Goal: Information Seeking & Learning: Learn about a topic

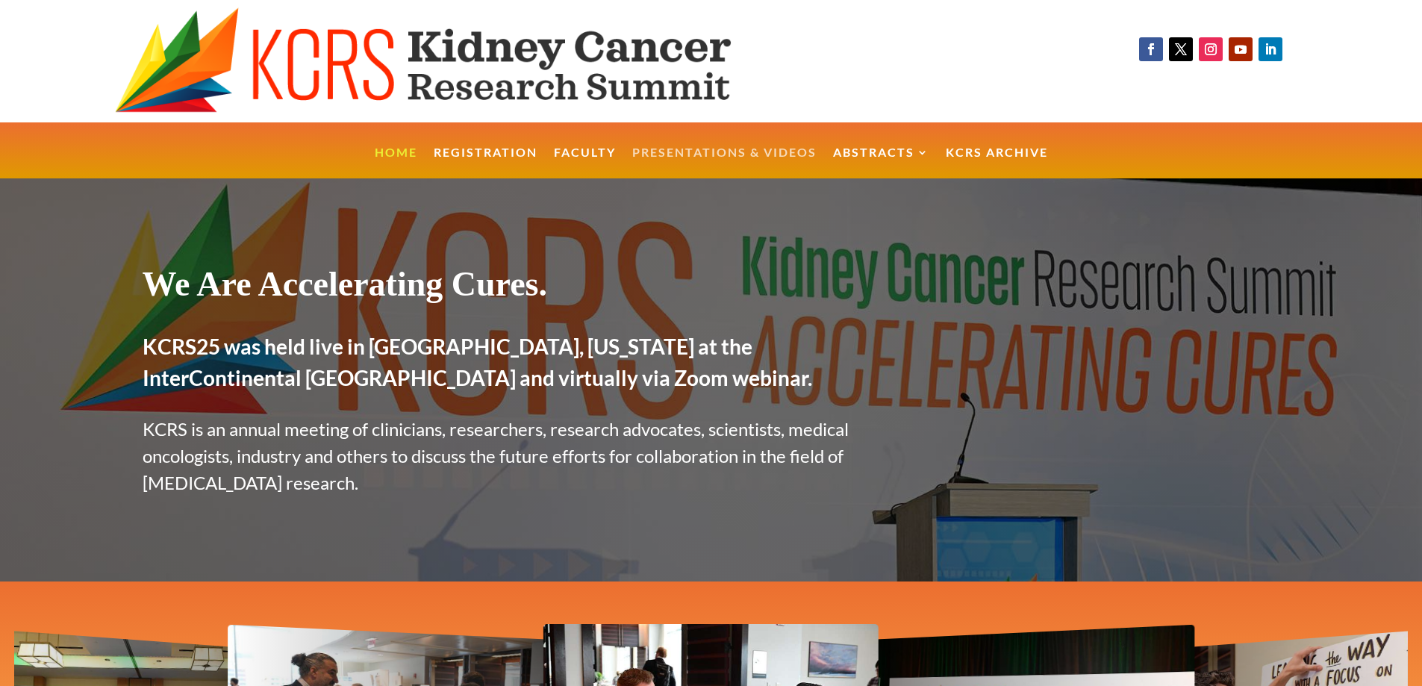
click at [723, 156] on link "Presentations & Videos" at bounding box center [724, 163] width 184 height 32
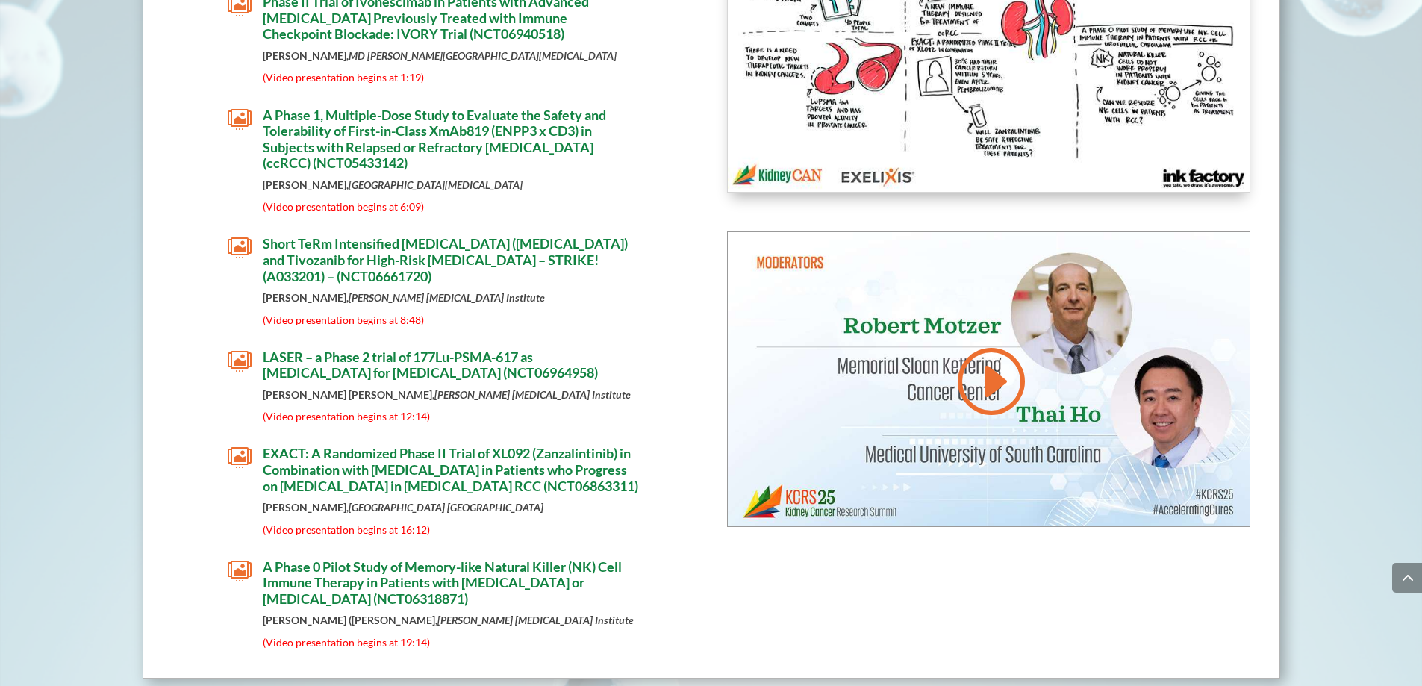
scroll to position [4133, 0]
click at [523, 460] on span "EXACT: A Randomized Phase II Trial of XL092 (Zanzalintinib) in Combination with…" at bounding box center [450, 467] width 375 height 49
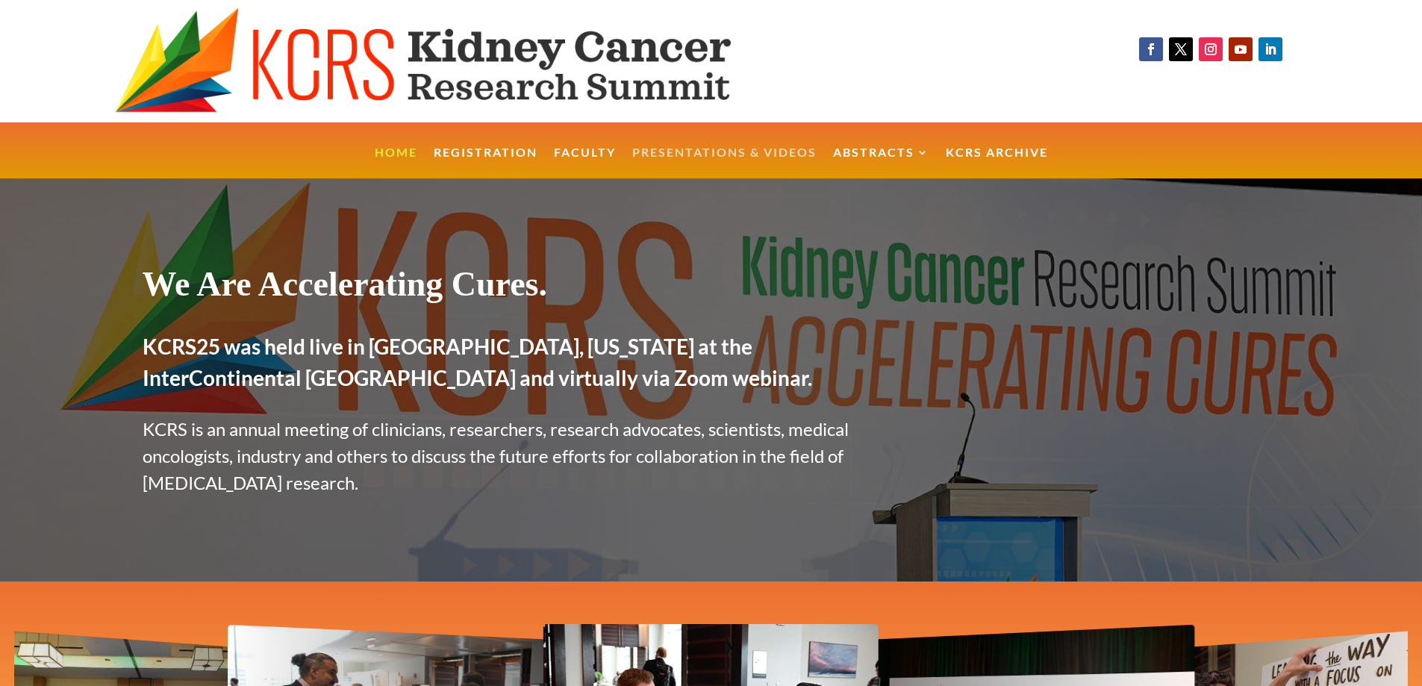
click at [694, 162] on link "Presentations & Videos" at bounding box center [724, 163] width 184 height 32
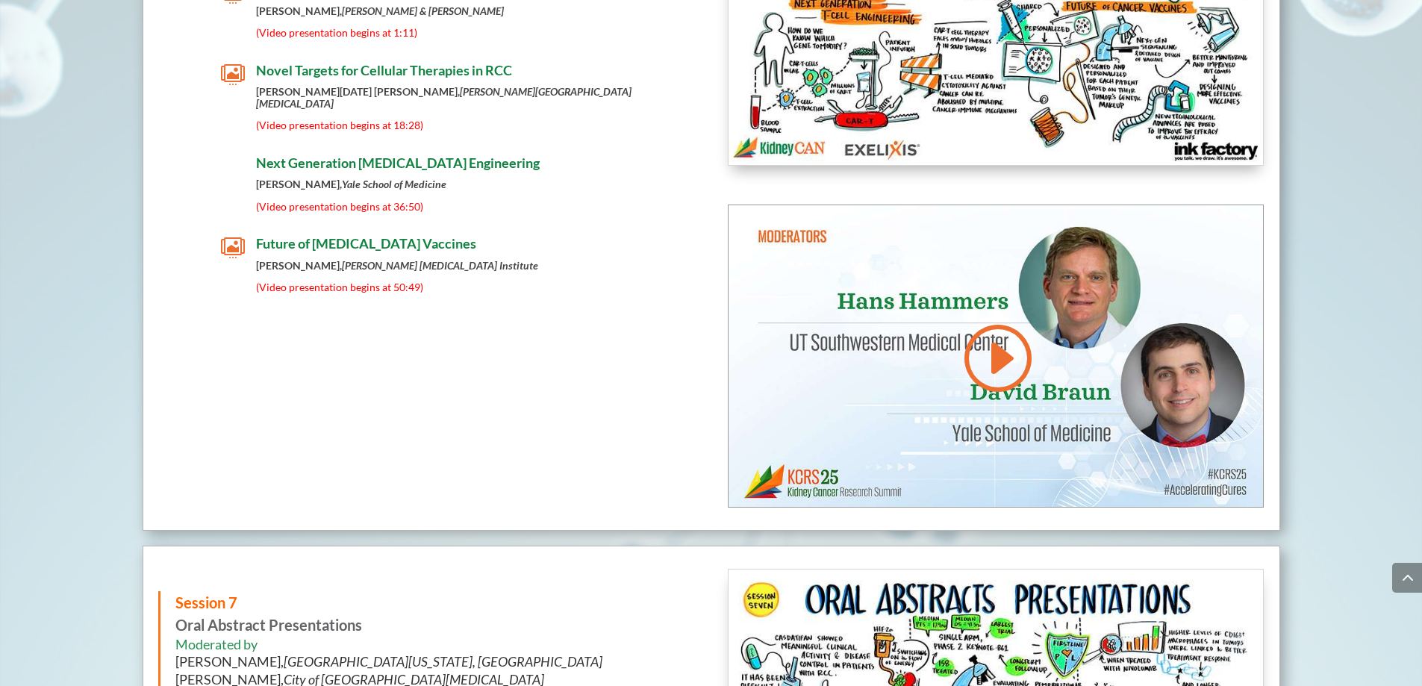
scroll to position [7354, 0]
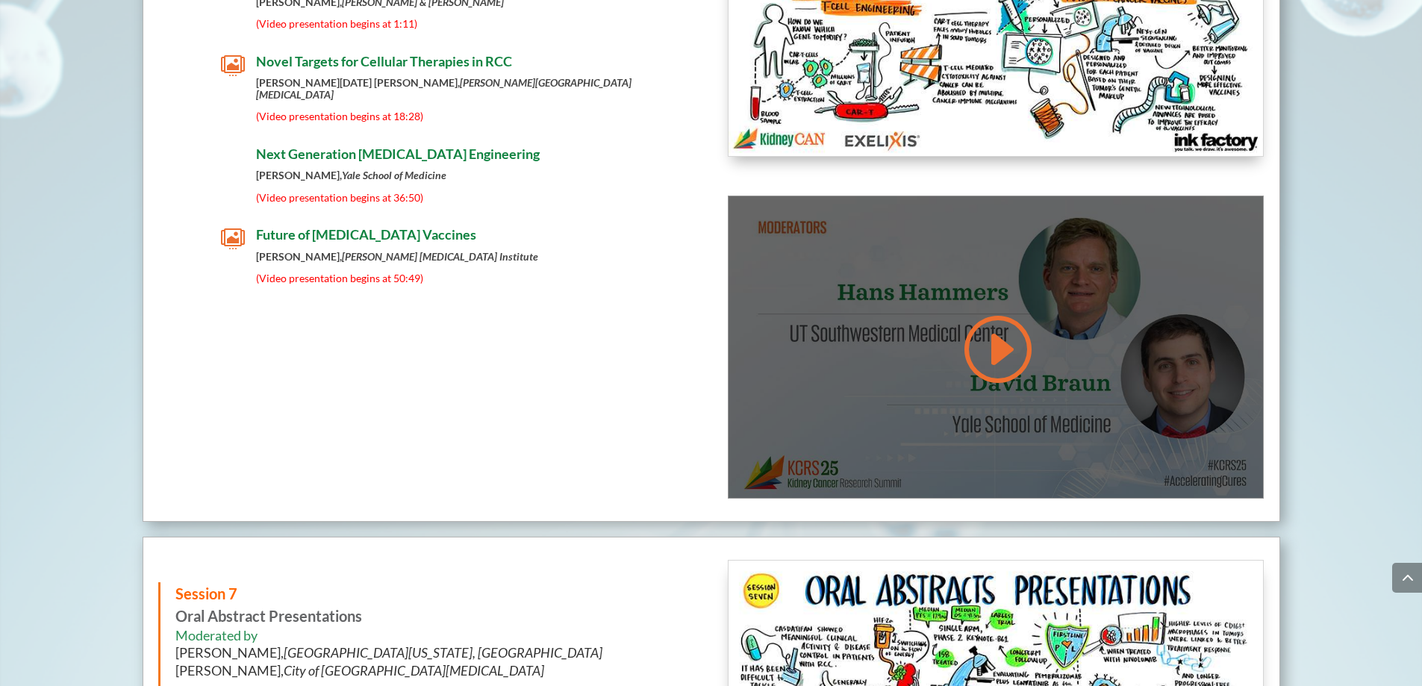
click at [1073, 333] on div at bounding box center [996, 347] width 535 height 302
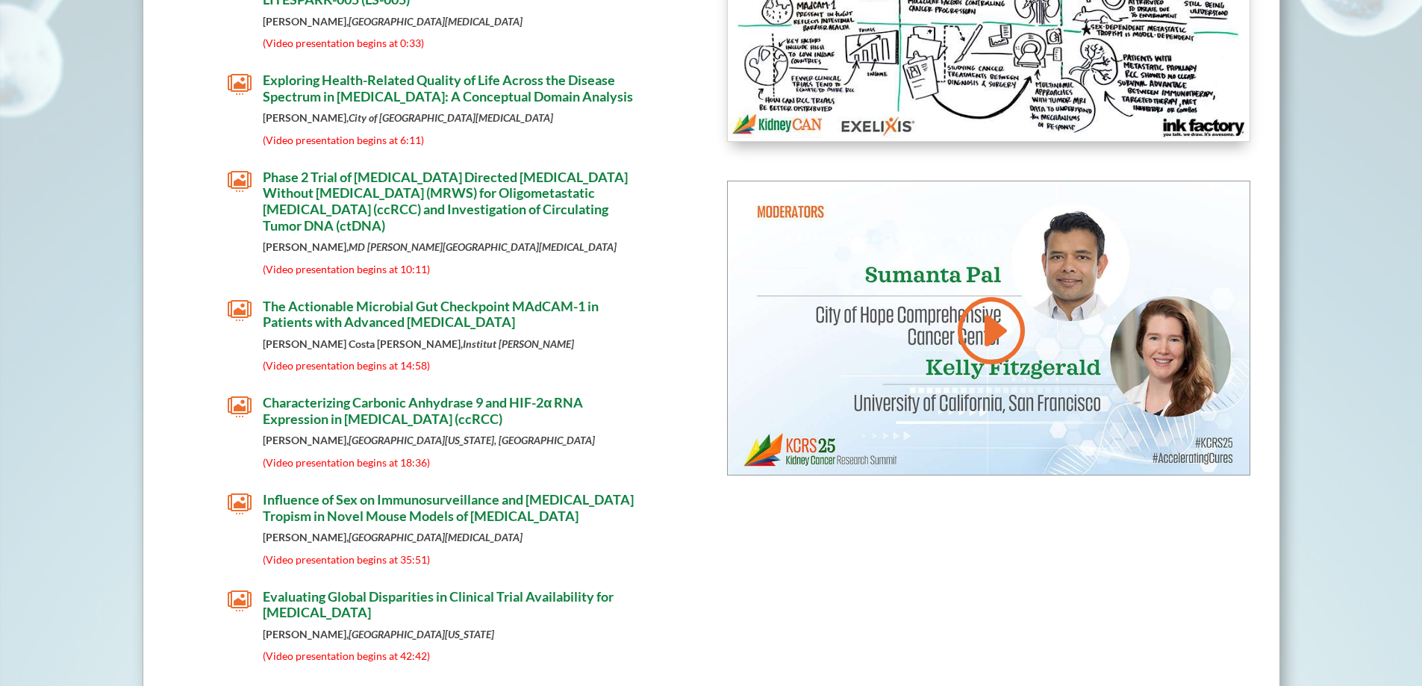
scroll to position [0, 0]
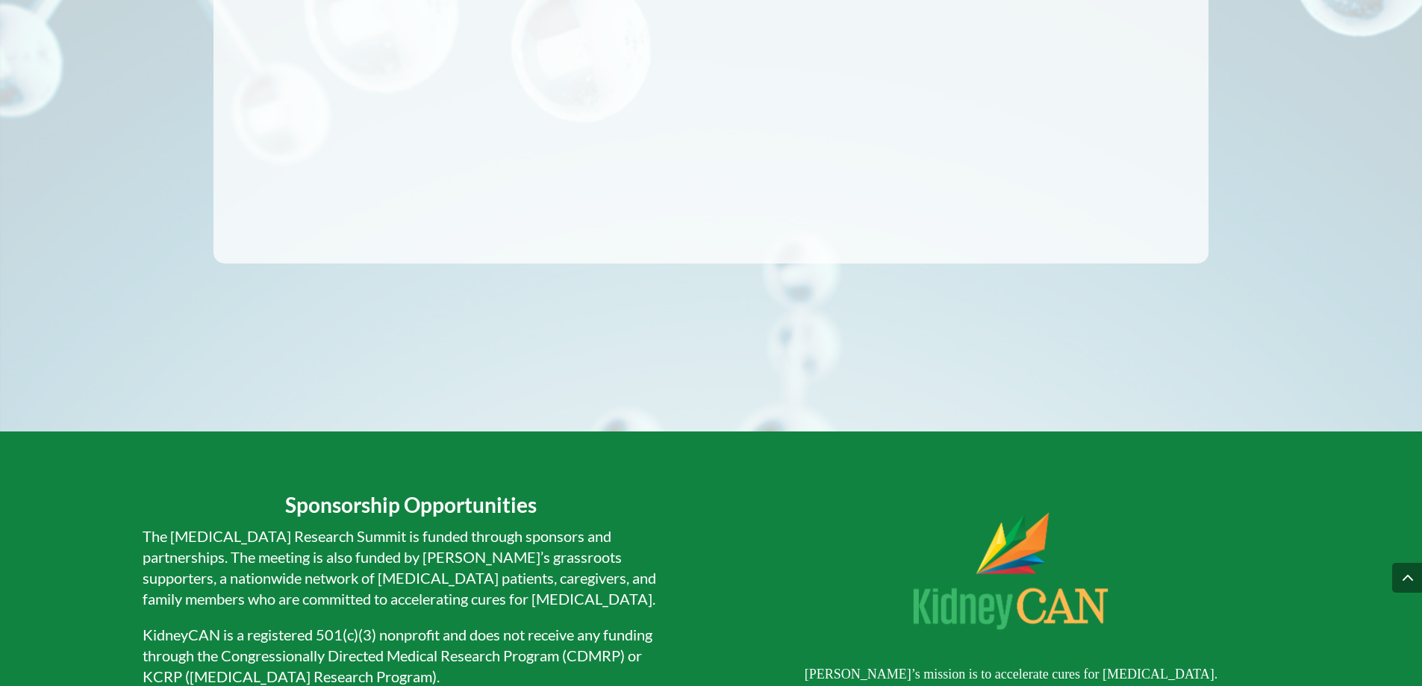
scroll to position [1207, 0]
